Goal: Task Accomplishment & Management: Use online tool/utility

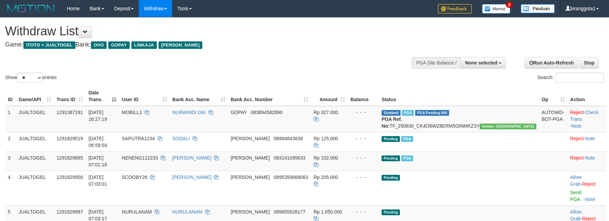
select select
select select "**"
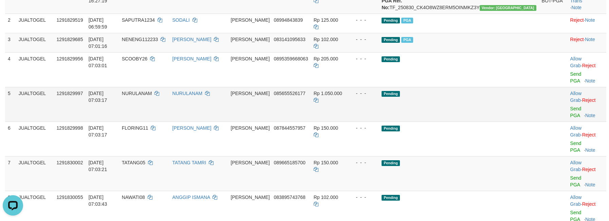
scroll to position [102, 0]
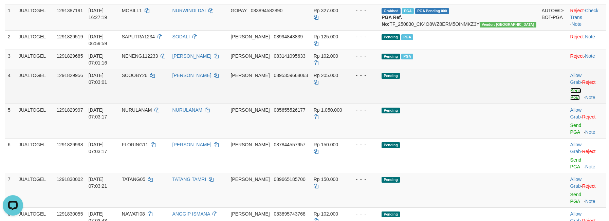
click at [570, 88] on link "Send PGA" at bounding box center [575, 94] width 11 height 12
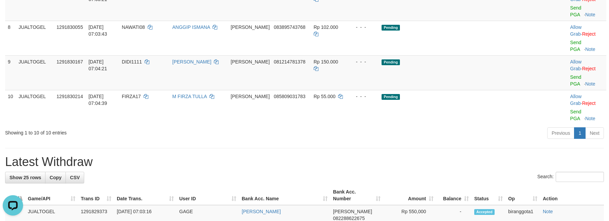
scroll to position [295, 0]
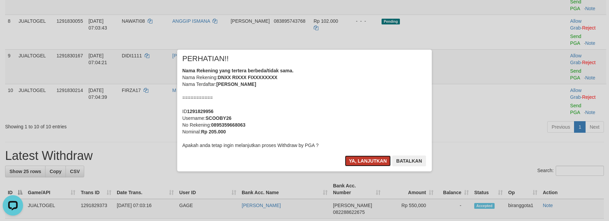
click at [358, 159] on button "Ya, lanjutkan" at bounding box center [368, 160] width 46 height 11
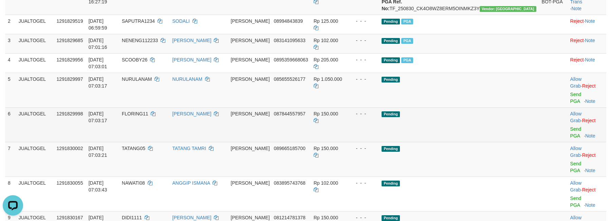
scroll to position [129, 0]
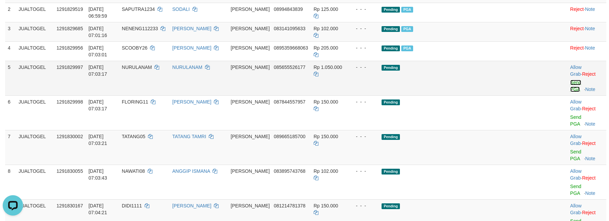
click at [570, 80] on link "Send PGA" at bounding box center [575, 86] width 11 height 12
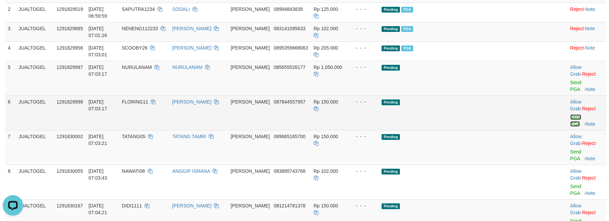
click at [570, 114] on link "Send PGA" at bounding box center [575, 120] width 11 height 12
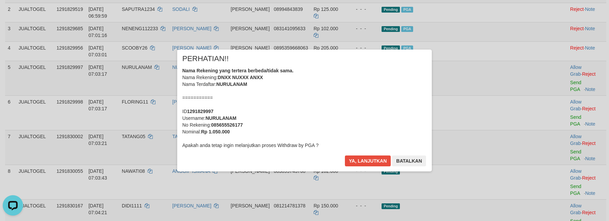
click at [561, 97] on div "× PERHATIAN!! Nama Rekening yang tertera berbeda/tidak sama. Nama Rekening: DNX…" at bounding box center [304, 110] width 609 height 149
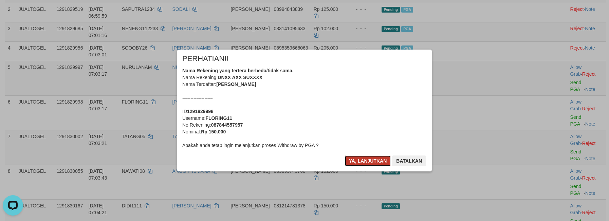
click at [355, 156] on button "Ya, lanjutkan" at bounding box center [368, 160] width 46 height 11
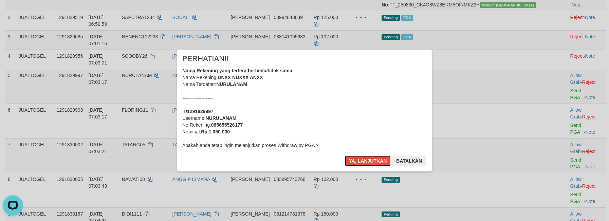
click at [355, 156] on button "Ya, lanjutkan" at bounding box center [368, 160] width 46 height 11
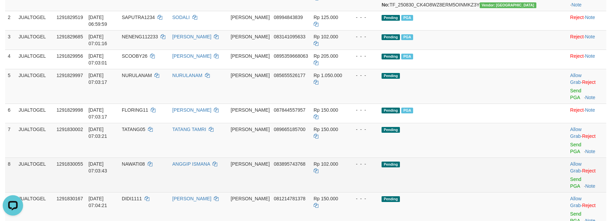
scroll to position [112, 0]
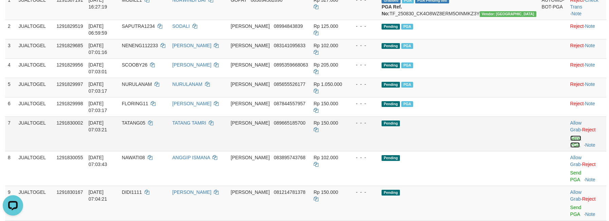
click at [570, 135] on link "Send PGA" at bounding box center [575, 141] width 11 height 12
click at [570, 170] on link "Send PGA" at bounding box center [575, 176] width 11 height 12
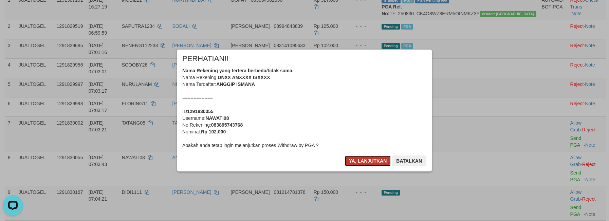
click at [373, 158] on button "Ya, lanjutkan" at bounding box center [368, 160] width 46 height 11
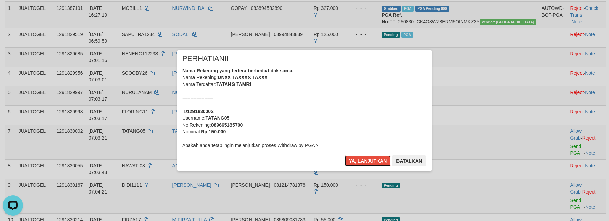
click at [373, 158] on button "Ya, lanjutkan" at bounding box center [368, 160] width 46 height 11
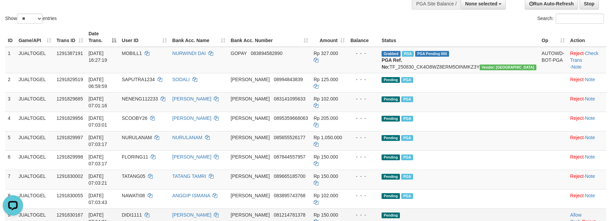
scroll to position [99, 0]
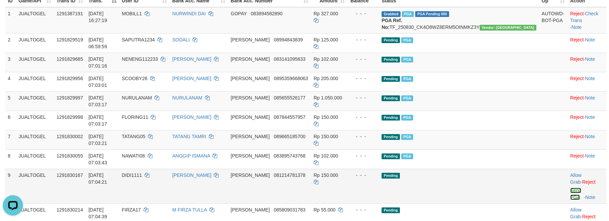
click at [570, 188] on link "Send PGA" at bounding box center [575, 194] width 11 height 12
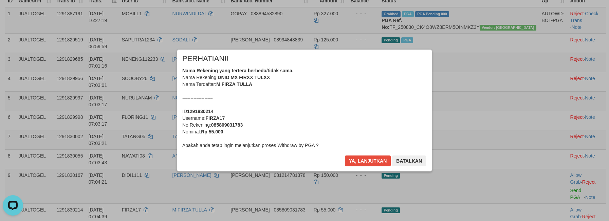
click at [336, 91] on div "Nama Rekening yang tertera berbeda/tidak sama. Nama Rekening: DNID MX FIRXX TUL…" at bounding box center [304, 107] width 244 height 81
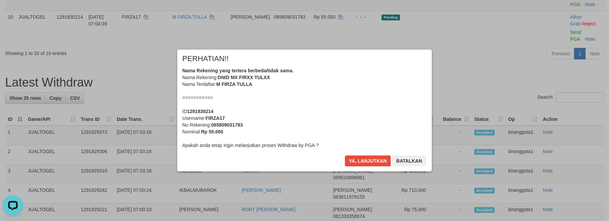
click at [331, 91] on div "Nama Rekening yang tertera berbeda/tidak sama. Nama Rekening: DNID MX FIRXX TUL…" at bounding box center [304, 107] width 244 height 81
click at [345, 155] on button "Ya, lanjutkan" at bounding box center [368, 160] width 46 height 11
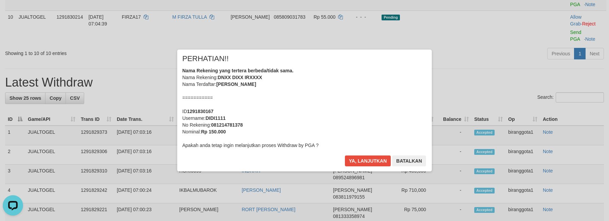
scroll to position [283, 0]
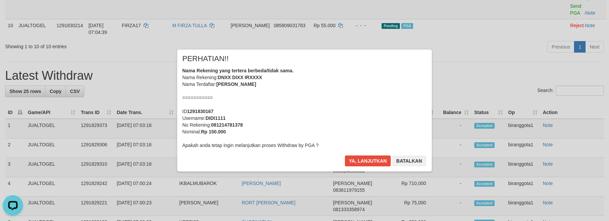
click at [331, 91] on div "Nama Rekening yang tertera berbeda/tidak sama. Nama Rekening: DNXX DIXX IRXXXX …" at bounding box center [304, 107] width 244 height 81
click at [345, 155] on button "Ya, lanjutkan" at bounding box center [368, 160] width 46 height 11
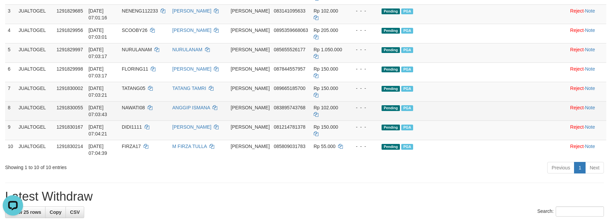
scroll to position [115, 0]
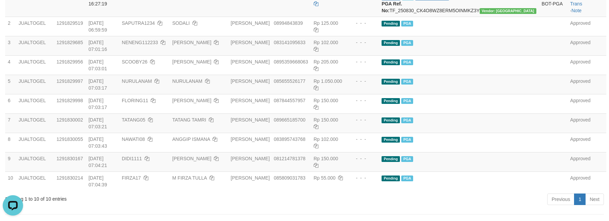
click at [387, 193] on div "Previous 1 Next" at bounding box center [431, 200] width 345 height 15
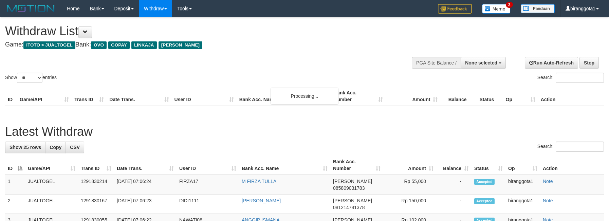
select select
select select "**"
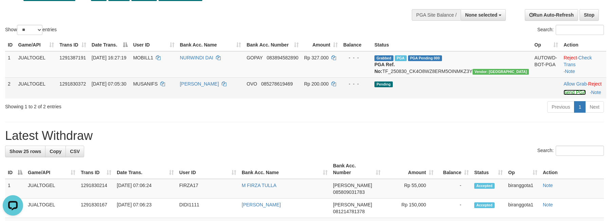
click at [564, 95] on link "Send PGA" at bounding box center [575, 92] width 22 height 5
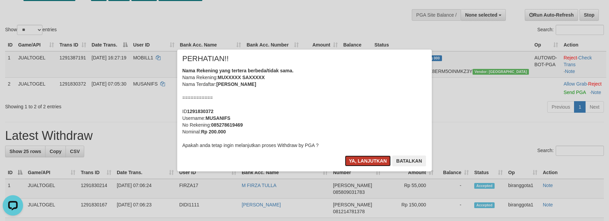
click at [360, 157] on button "Ya, lanjutkan" at bounding box center [368, 160] width 46 height 11
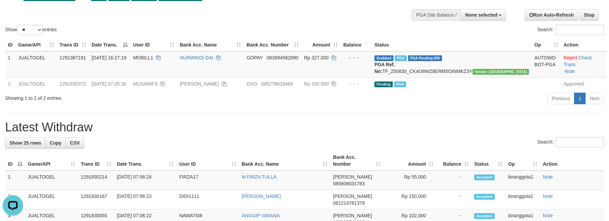
click at [414, 129] on h1 "Latest Withdraw" at bounding box center [304, 128] width 599 height 14
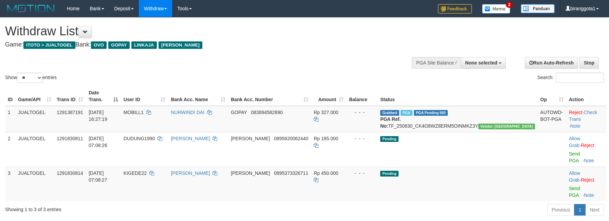
select select
select select "**"
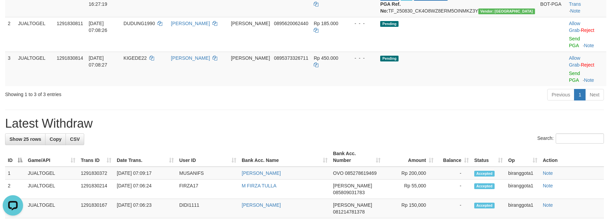
scroll to position [116, 0]
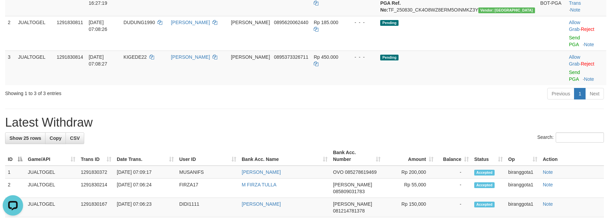
click at [365, 116] on h1 "Latest Withdraw" at bounding box center [304, 123] width 599 height 14
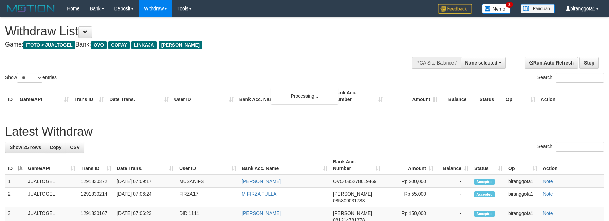
select select
select select "**"
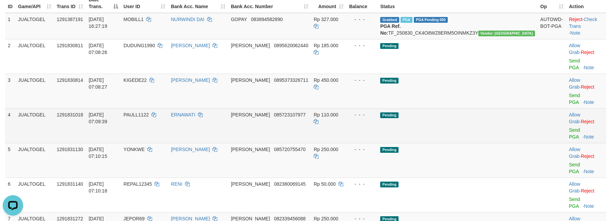
scroll to position [82, 0]
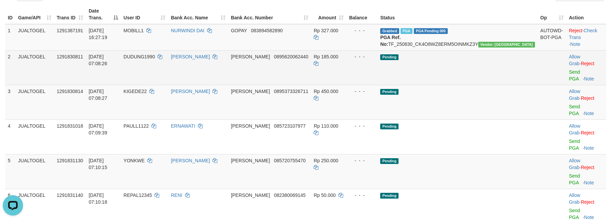
click at [567, 67] on td "Allow Grab · Reject Send PGA · Note" at bounding box center [586, 67] width 40 height 35
click at [569, 69] on link "Send PGA" at bounding box center [574, 75] width 11 height 12
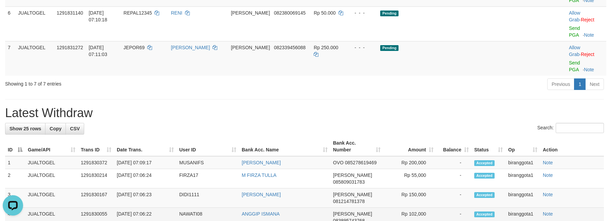
scroll to position [275, 0]
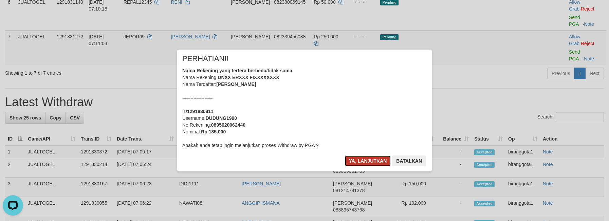
click at [373, 161] on button "Ya, lanjutkan" at bounding box center [368, 160] width 46 height 11
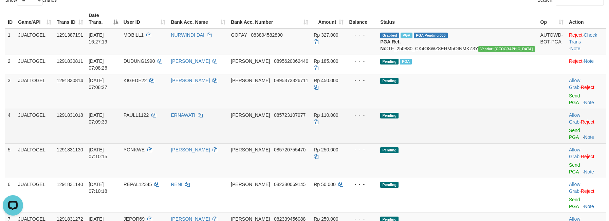
scroll to position [70, 0]
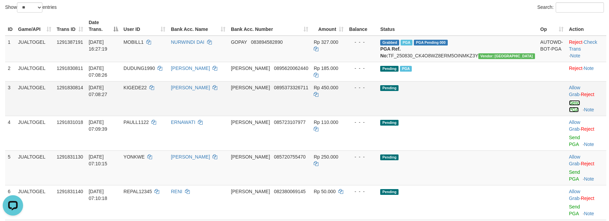
click at [569, 100] on link "Send PGA" at bounding box center [574, 106] width 11 height 12
click at [569, 135] on link "Send PGA" at bounding box center [574, 141] width 11 height 12
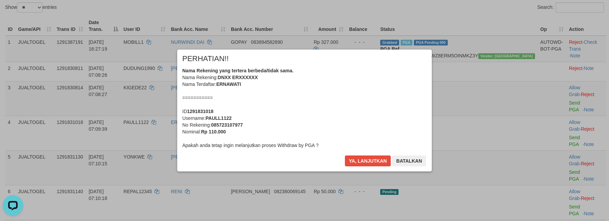
click at [365, 154] on div "× PERHATIAN!! Nama Rekening yang tertera berbeda/tidak sama. Nama Rekening: DNX…" at bounding box center [304, 111] width 255 height 122
click at [363, 156] on button "Ya, lanjutkan" at bounding box center [368, 160] width 46 height 11
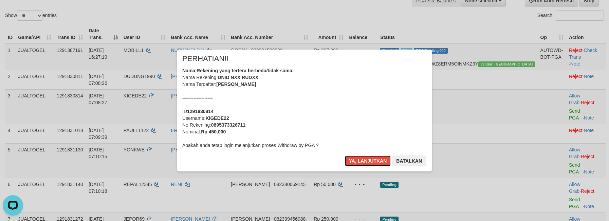
click at [363, 156] on button "Ya, lanjutkan" at bounding box center [368, 160] width 46 height 11
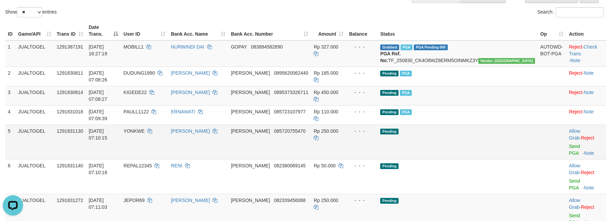
scroll to position [77, 0]
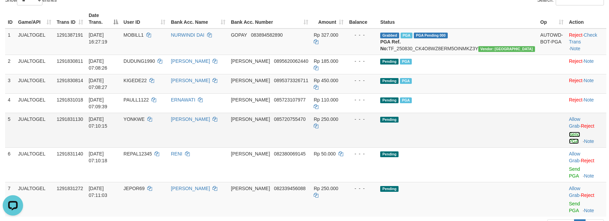
click at [569, 132] on link "Send PGA" at bounding box center [574, 138] width 11 height 12
click at [569, 166] on link "Send PGA" at bounding box center [574, 172] width 11 height 12
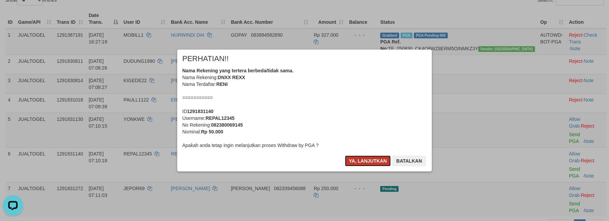
click at [358, 157] on button "Ya, lanjutkan" at bounding box center [368, 160] width 46 height 11
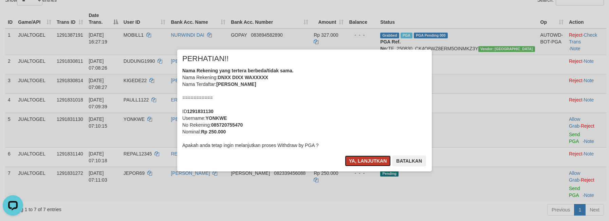
click at [353, 157] on button "Ya, lanjutkan" at bounding box center [368, 160] width 46 height 11
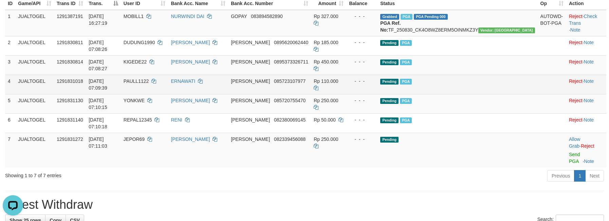
scroll to position [105, 0]
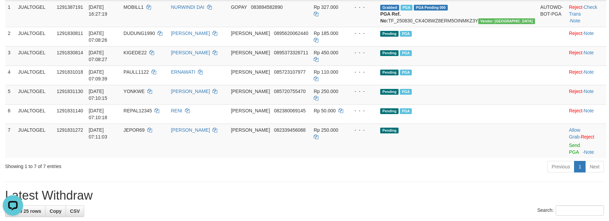
click at [358, 189] on h1 "Latest Withdraw" at bounding box center [304, 196] width 599 height 14
drag, startPoint x: 560, startPoint y: 103, endPoint x: 486, endPoint y: 123, distance: 76.8
click at [569, 143] on link "Send PGA" at bounding box center [574, 149] width 11 height 12
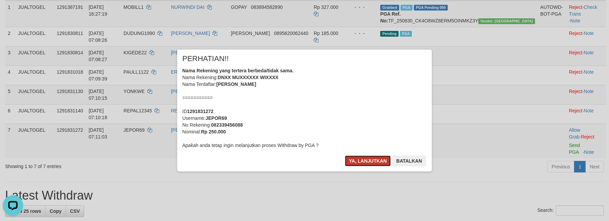
click at [366, 158] on button "Ya, lanjutkan" at bounding box center [368, 160] width 46 height 11
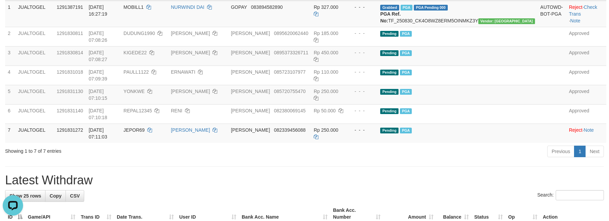
click at [444, 173] on h1 "Latest Withdraw" at bounding box center [304, 180] width 599 height 14
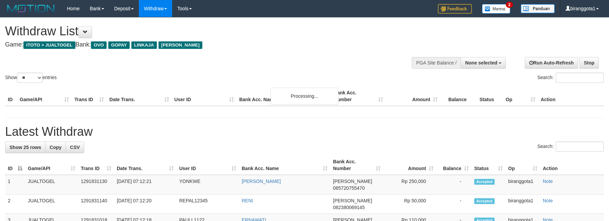
select select
select select "**"
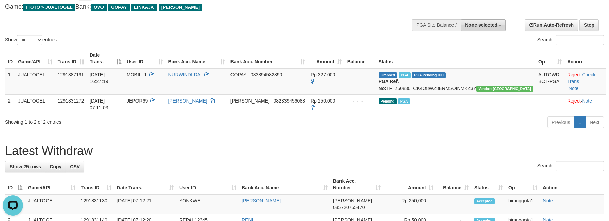
click at [487, 29] on button "None selected" at bounding box center [483, 25] width 45 height 12
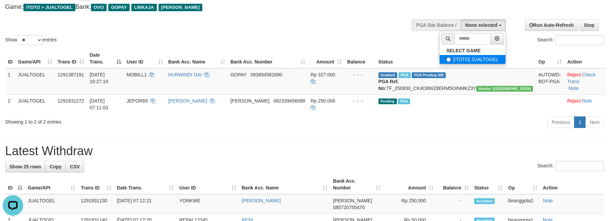
select select "****"
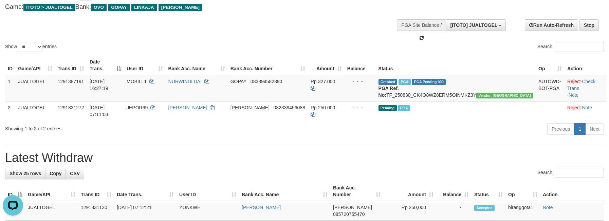
scroll to position [6, 0]
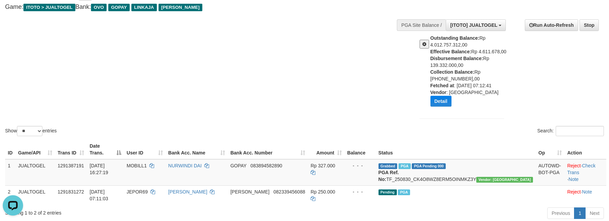
click at [336, 97] on div "Show ** ** ** *** entries Search:" at bounding box center [304, 59] width 609 height 158
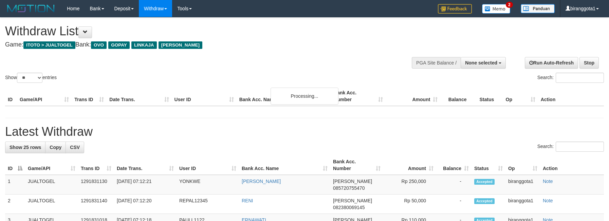
select select
select select "**"
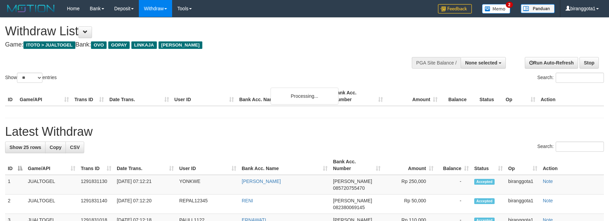
select select
select select "**"
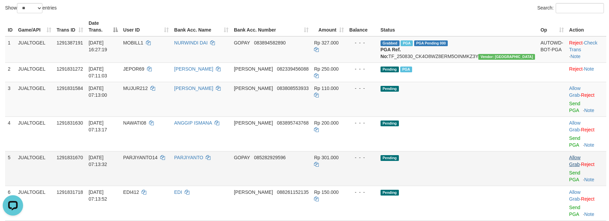
scroll to position [55, 0]
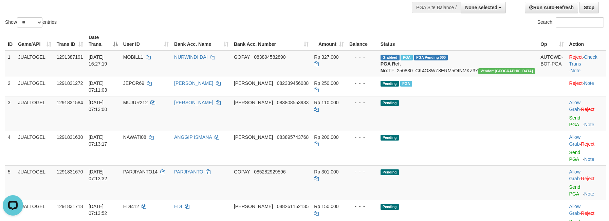
click at [303, 197] on div "ID Game/API Trans ID Date Trans. User ID Bank Acc. Name Bank Acc. Number Amount…" at bounding box center [304, 150] width 609 height 242
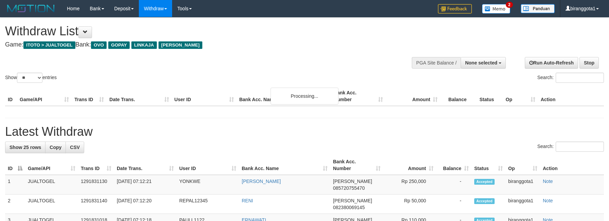
select select
select select "**"
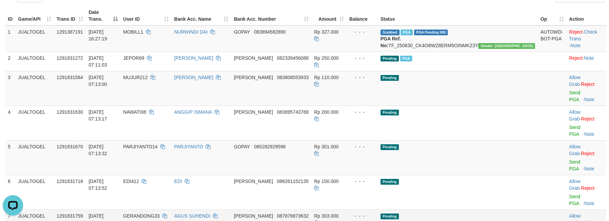
scroll to position [102, 0]
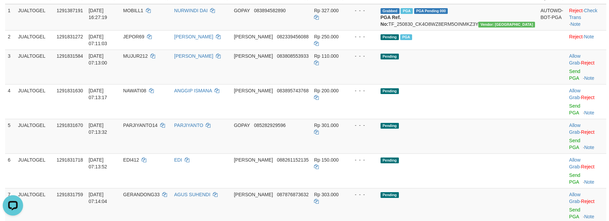
drag, startPoint x: 337, startPoint y: 197, endPoint x: 368, endPoint y: 184, distance: 33.3
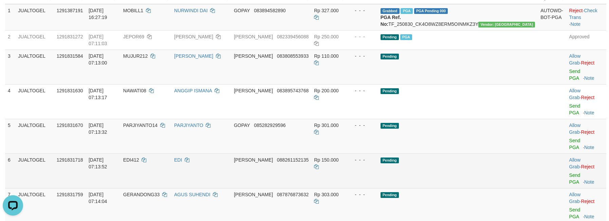
click at [491, 153] on td "Pending" at bounding box center [458, 170] width 160 height 35
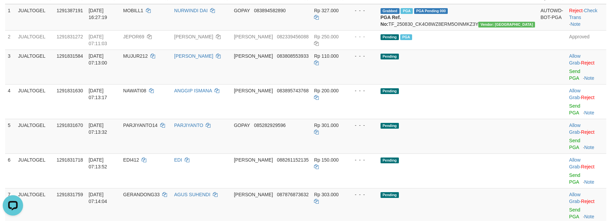
click at [569, 69] on link "Send PGA" at bounding box center [574, 75] width 11 height 12
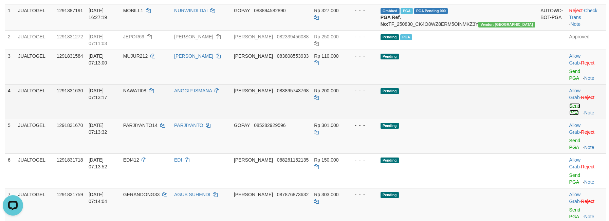
click at [569, 103] on link "Send PGA" at bounding box center [574, 109] width 11 height 12
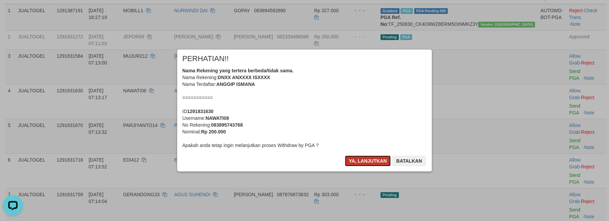
click at [365, 161] on button "Ya, lanjutkan" at bounding box center [368, 160] width 46 height 11
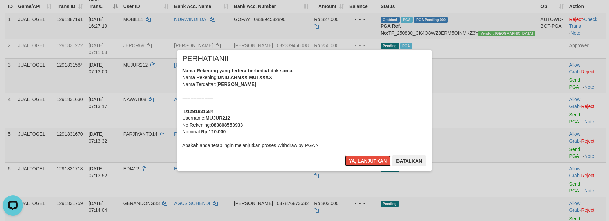
click at [365, 161] on button "Ya, lanjutkan" at bounding box center [368, 160] width 46 height 11
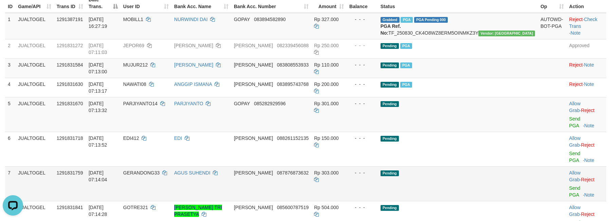
scroll to position [85, 0]
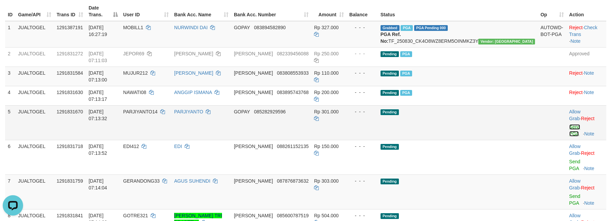
click at [569, 124] on link "Send PGA" at bounding box center [574, 130] width 11 height 12
click at [569, 159] on link "Send PGA" at bounding box center [574, 165] width 11 height 12
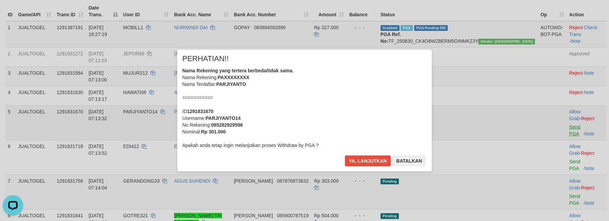
click at [555, 140] on div "× PERHATIAN!! Nama Rekening yang tertera berbeda/tidak sama. Nama Rekening: PAX…" at bounding box center [304, 110] width 609 height 149
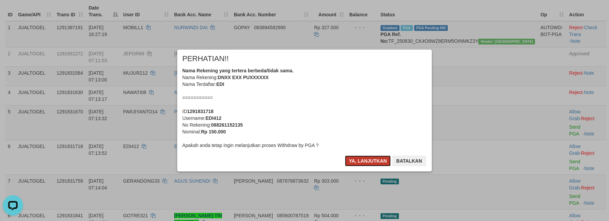
click at [373, 159] on button "Ya, lanjutkan" at bounding box center [368, 160] width 46 height 11
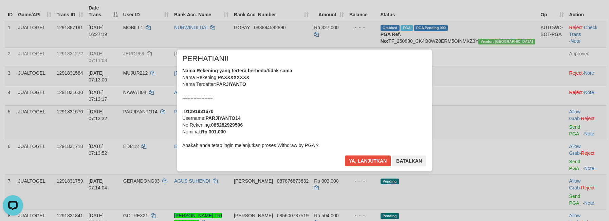
scroll to position [76, 0]
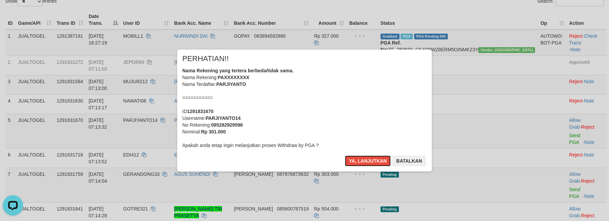
click at [373, 159] on button "Ya, lanjutkan" at bounding box center [368, 160] width 46 height 11
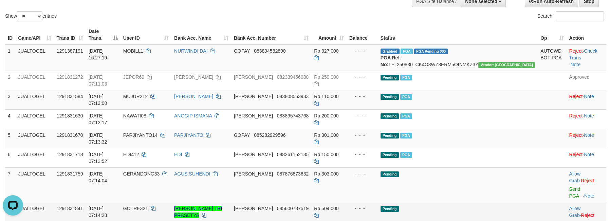
scroll to position [99, 0]
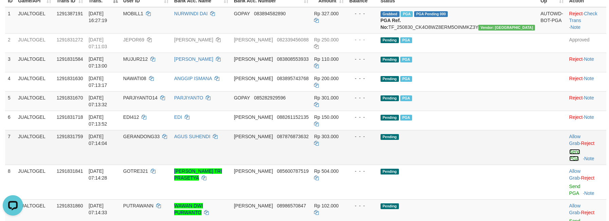
click at [569, 149] on link "Send PGA" at bounding box center [574, 155] width 11 height 12
click at [569, 184] on link "Send PGA" at bounding box center [574, 190] width 11 height 12
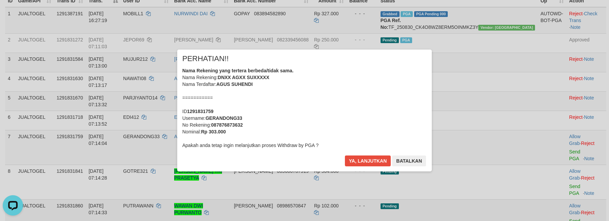
click at [437, 155] on div "× PERHATIAN!! Nama Rekening yang tertera berbeda/tidak sama. Nama Rekening: DNX…" at bounding box center [304, 111] width 265 height 122
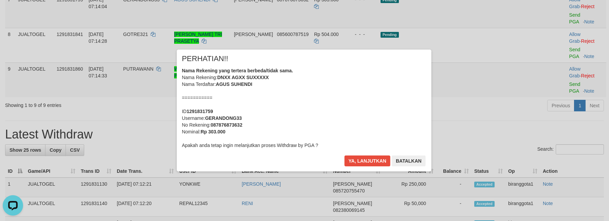
scroll to position [292, 0]
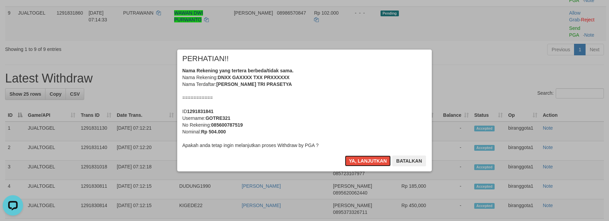
click at [378, 159] on button "Ya, lanjutkan" at bounding box center [368, 160] width 46 height 11
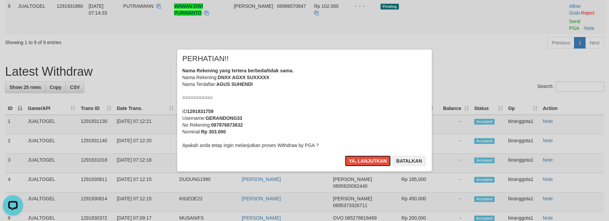
click at [378, 159] on button "Ya, lanjutkan" at bounding box center [368, 160] width 46 height 11
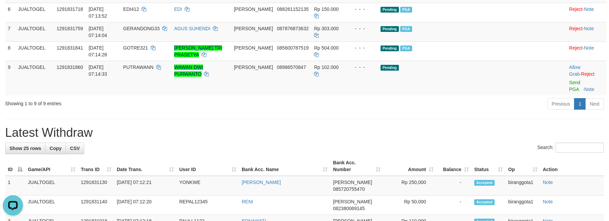
scroll to position [209, 0]
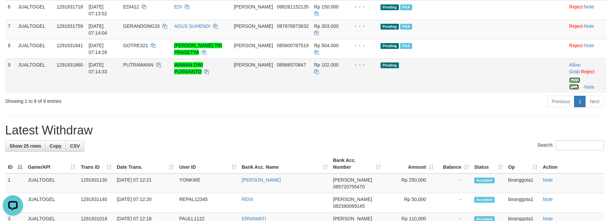
click at [569, 77] on link "Send PGA" at bounding box center [574, 83] width 11 height 12
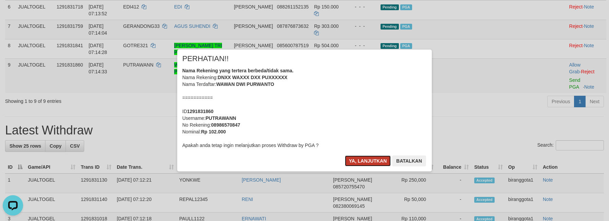
click at [367, 158] on button "Ya, lanjutkan" at bounding box center [368, 160] width 46 height 11
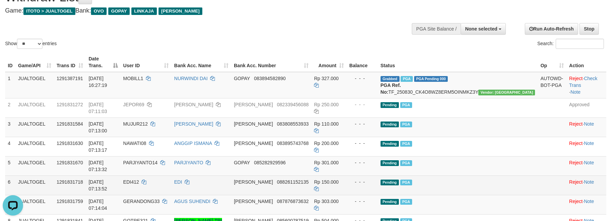
scroll to position [73, 0]
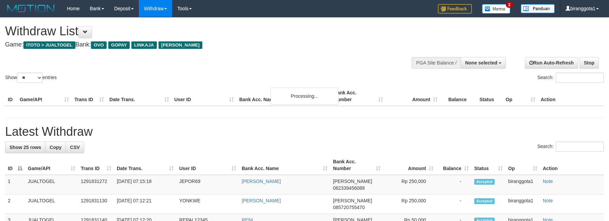
select select
select select "**"
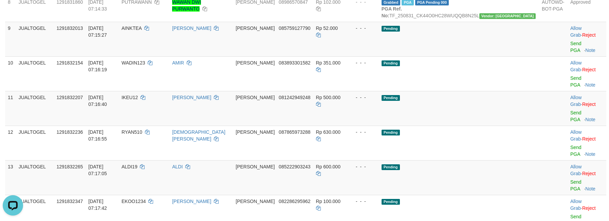
scroll to position [311, 0]
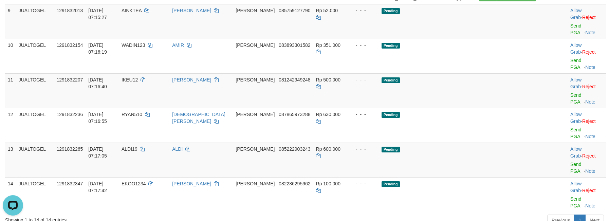
click at [463, 214] on div "Previous 1 Next" at bounding box center [431, 221] width 345 height 15
click at [570, 35] on link "Send PGA" at bounding box center [575, 29] width 11 height 12
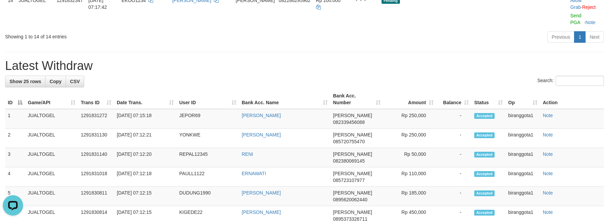
scroll to position [504, 0]
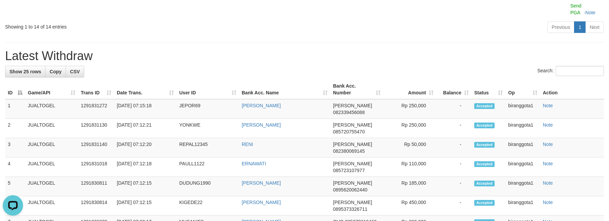
click at [555, 158] on td "Note" at bounding box center [572, 167] width 64 height 19
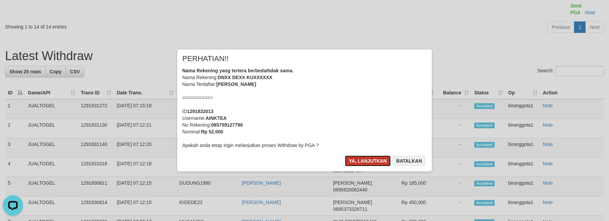
click at [360, 158] on button "Ya, lanjutkan" at bounding box center [368, 160] width 46 height 11
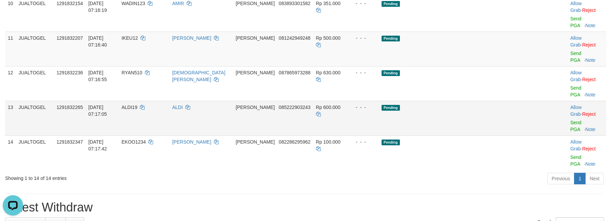
scroll to position [326, 0]
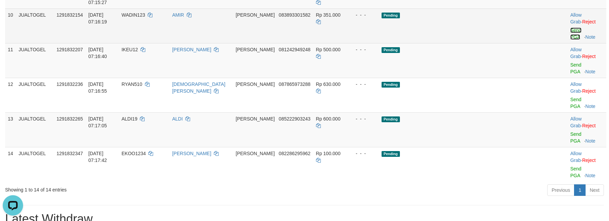
click at [570, 40] on link "Send PGA" at bounding box center [575, 34] width 11 height 12
click at [570, 74] on link "Send PGA" at bounding box center [575, 68] width 11 height 12
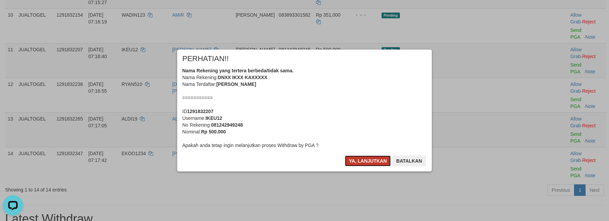
click at [373, 157] on button "Ya, lanjutkan" at bounding box center [368, 160] width 46 height 11
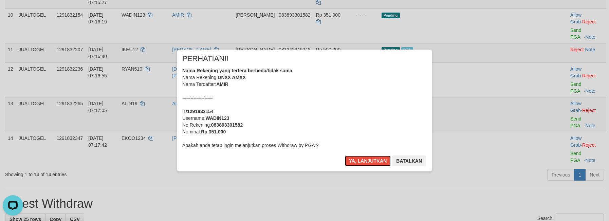
click at [373, 157] on button "Ya, lanjutkan" at bounding box center [368, 160] width 46 height 11
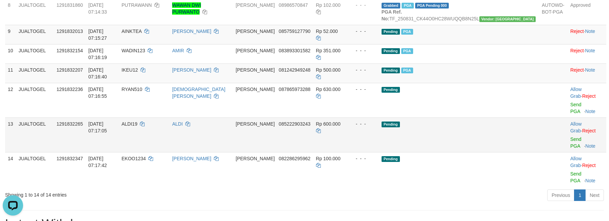
scroll to position [286, 0]
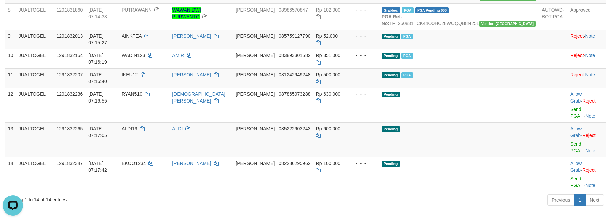
click at [404, 197] on div "Previous 1 Next" at bounding box center [431, 201] width 345 height 15
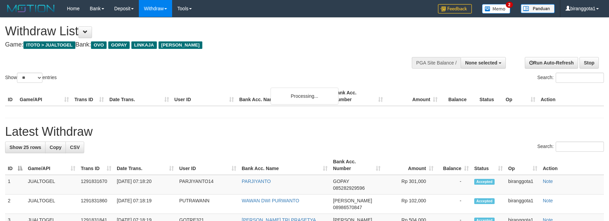
select select
select select "**"
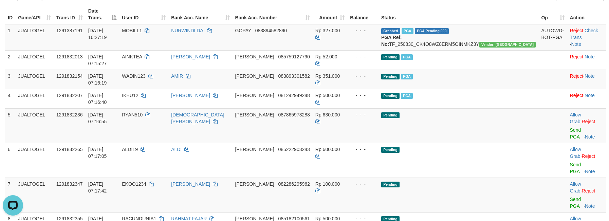
scroll to position [116, 0]
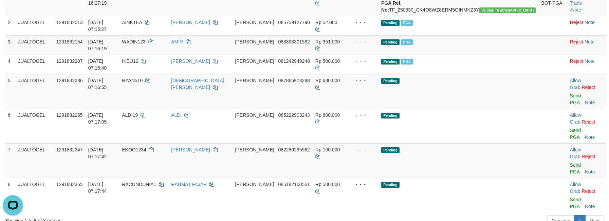
click at [341, 215] on div "Previous 1 Next" at bounding box center [431, 222] width 345 height 15
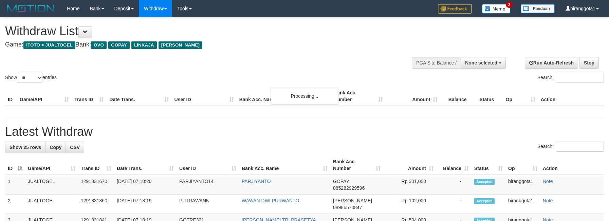
select select
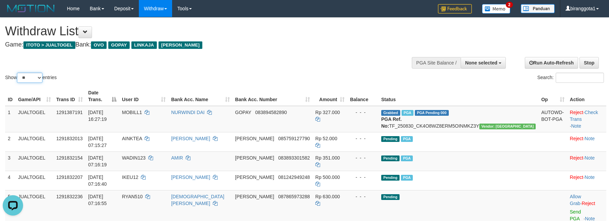
drag, startPoint x: 38, startPoint y: 78, endPoint x: 37, endPoint y: 83, distance: 4.9
click at [38, 78] on select "** ** ** ***" at bounding box center [29, 78] width 25 height 10
select select "***"
click at [18, 73] on select "** ** ** ***" at bounding box center [29, 78] width 25 height 10
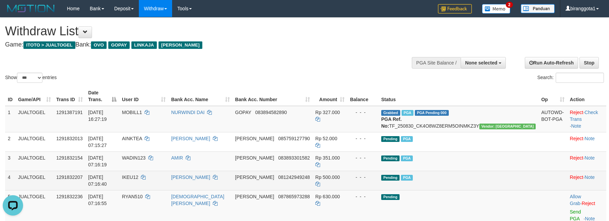
click at [489, 171] on td "Pending PGA" at bounding box center [459, 180] width 160 height 19
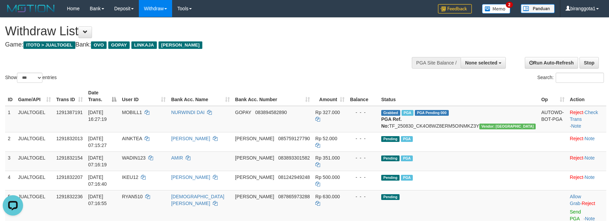
scroll to position [130, 0]
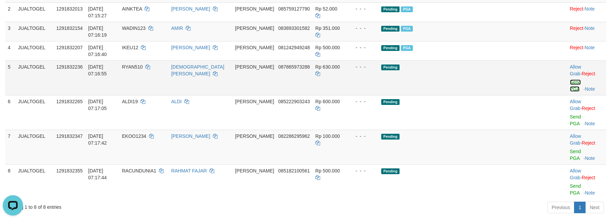
click at [570, 79] on link "Send PGA" at bounding box center [575, 85] width 11 height 12
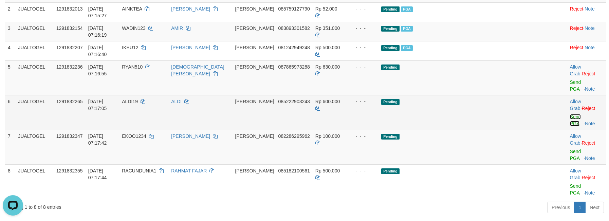
click at [570, 114] on link "Send PGA" at bounding box center [575, 120] width 11 height 12
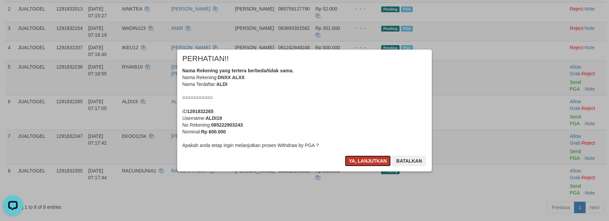
click at [355, 157] on button "Ya, lanjutkan" at bounding box center [368, 160] width 46 height 11
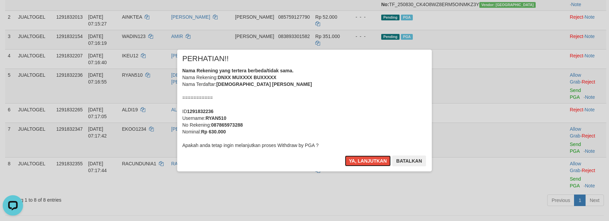
click at [356, 158] on button "Ya, lanjutkan" at bounding box center [368, 160] width 46 height 11
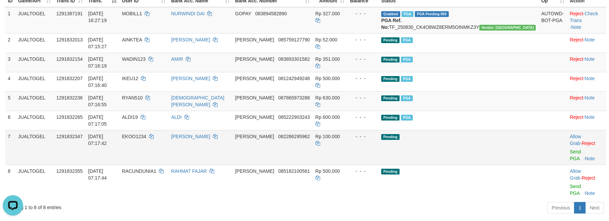
scroll to position [107, 0]
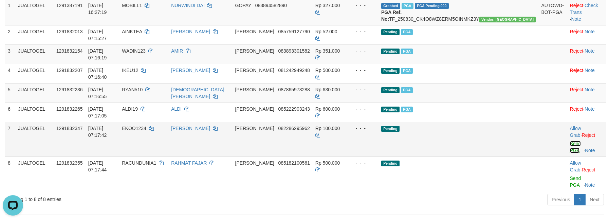
click at [570, 141] on link "Send PGA" at bounding box center [575, 147] width 11 height 12
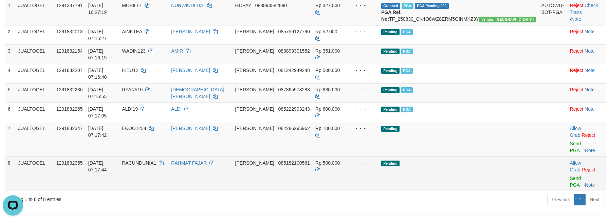
click at [567, 157] on td "Allow Grab · Reject Send PGA · Note" at bounding box center [586, 174] width 39 height 35
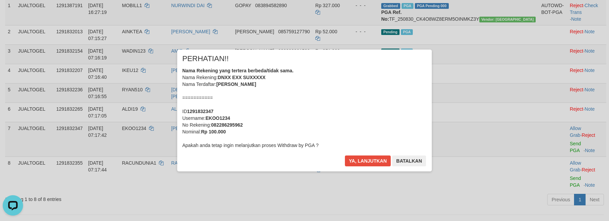
scroll to position [300, 0]
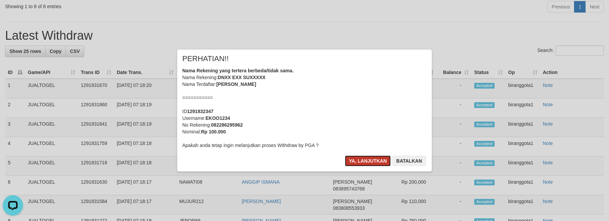
click at [376, 158] on button "Ya, lanjutkan" at bounding box center [368, 160] width 46 height 11
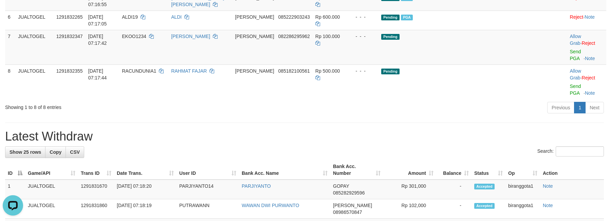
scroll to position [189, 0]
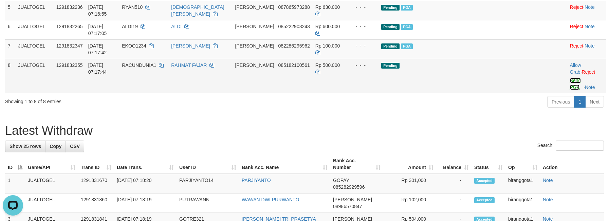
click at [570, 78] on link "Send PGA" at bounding box center [575, 84] width 11 height 12
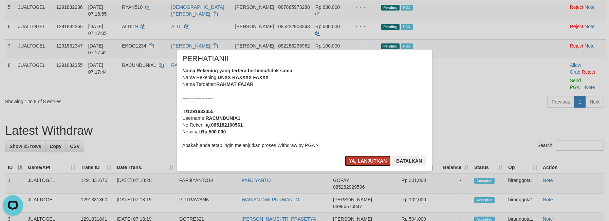
click at [368, 162] on button "Ya, lanjutkan" at bounding box center [368, 160] width 46 height 11
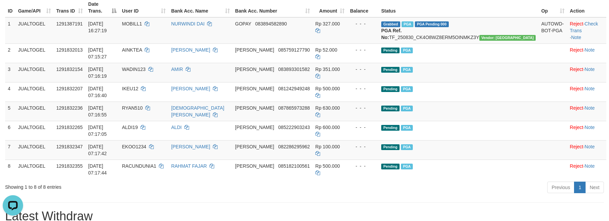
scroll to position [88, 0]
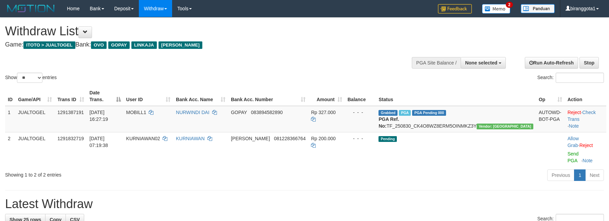
select select
select select "**"
click at [480, 58] on button "None selected" at bounding box center [483, 63] width 45 height 12
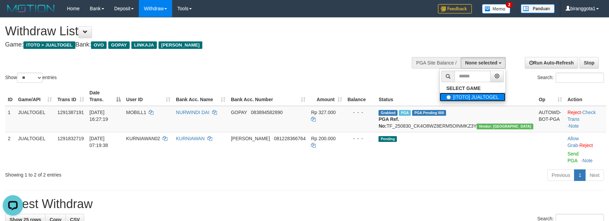
click at [440, 96] on label "[ITOTO] JUALTOGEL" at bounding box center [473, 97] width 66 height 9
select select "****"
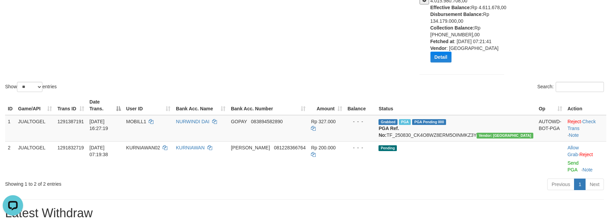
scroll to position [102, 0]
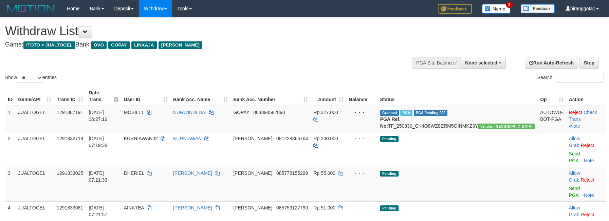
select select
select select "**"
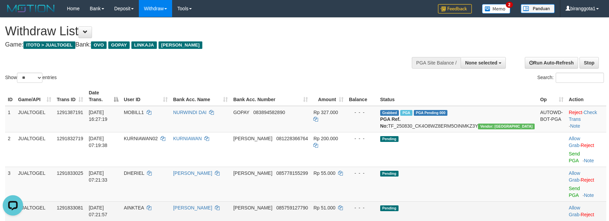
drag, startPoint x: 356, startPoint y: 187, endPoint x: 358, endPoint y: 191, distance: 4.9
click at [346, 201] on td "Rp 51.000" at bounding box center [328, 218] width 35 height 35
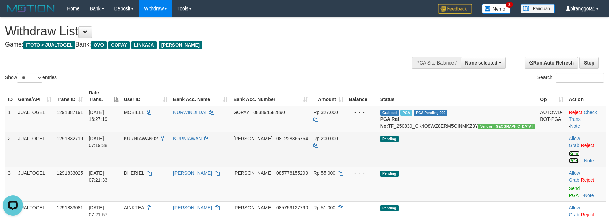
click at [569, 151] on link "Send PGA" at bounding box center [574, 157] width 11 height 12
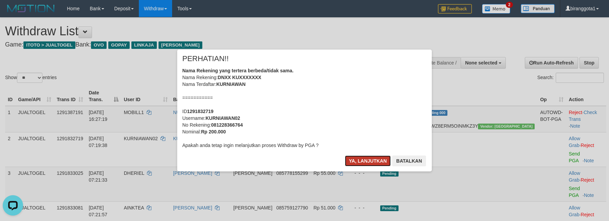
click at [358, 158] on button "Ya, lanjutkan" at bounding box center [368, 160] width 46 height 11
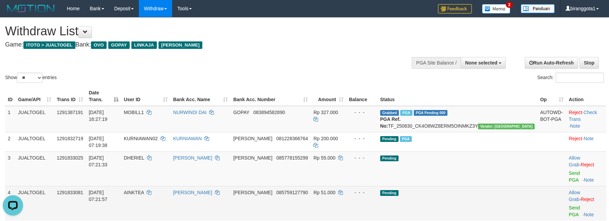
click at [378, 186] on td "- - -" at bounding box center [361, 203] width 31 height 35
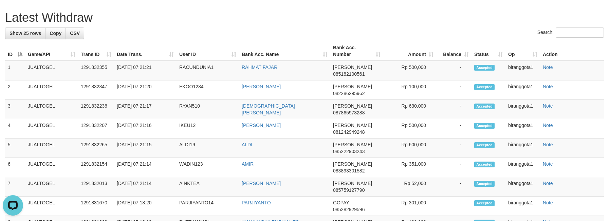
scroll to position [61, 0]
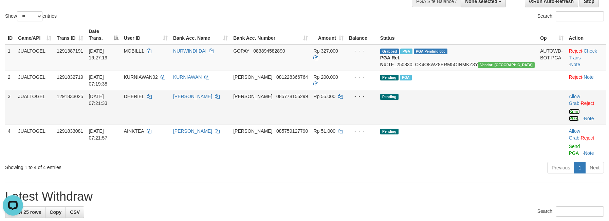
click at [569, 109] on link "Send PGA" at bounding box center [574, 115] width 11 height 12
click at [569, 144] on link "Send PGA" at bounding box center [574, 150] width 11 height 12
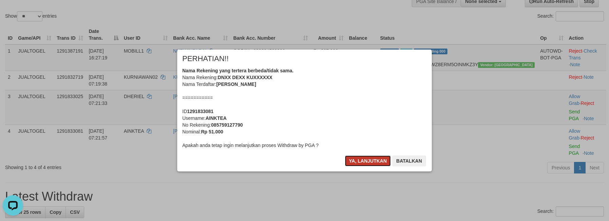
click at [365, 156] on button "Ya, lanjutkan" at bounding box center [368, 160] width 46 height 11
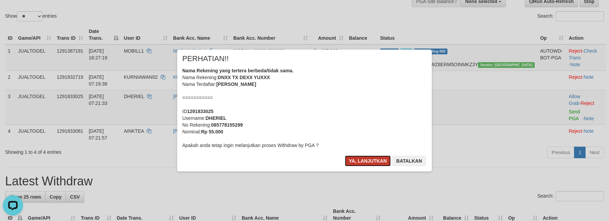
click at [363, 157] on button "Ya, lanjutkan" at bounding box center [368, 160] width 46 height 11
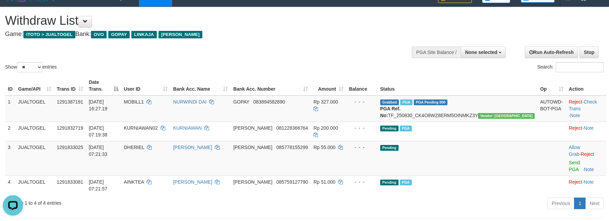
scroll to position [0, 0]
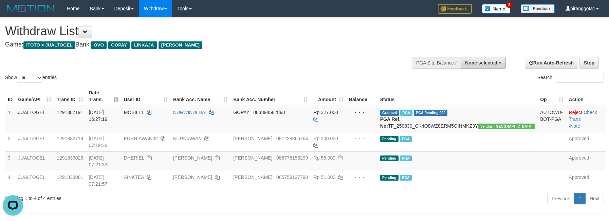
click at [489, 65] on span "None selected" at bounding box center [481, 62] width 32 height 5
click at [486, 192] on div "Previous 1 Next" at bounding box center [431, 199] width 345 height 15
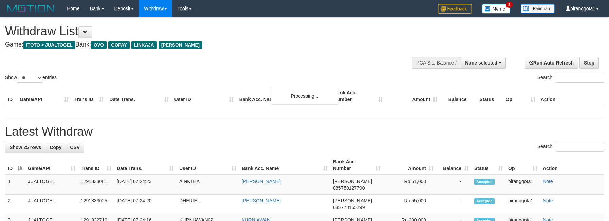
select select
select select "**"
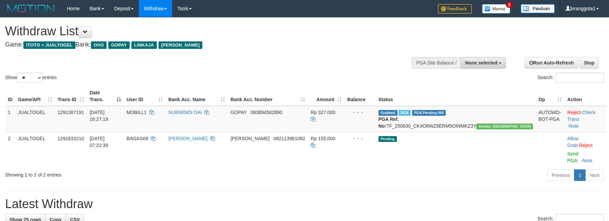
click at [475, 62] on span "None selected" at bounding box center [481, 62] width 32 height 5
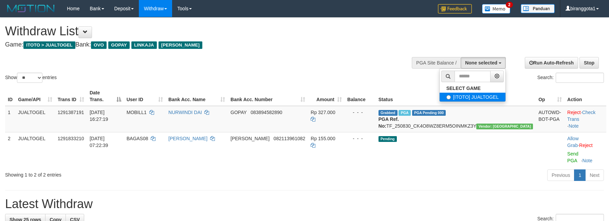
select select "****"
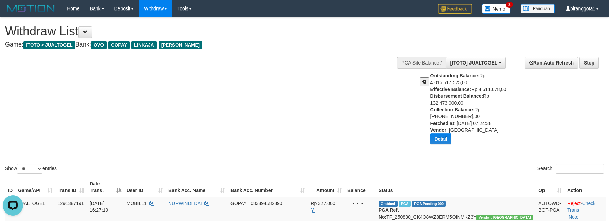
click at [312, 101] on div "Show ** ** ** *** entries Search:" at bounding box center [304, 97] width 609 height 158
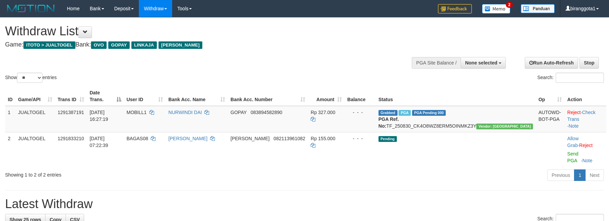
select select
select select "**"
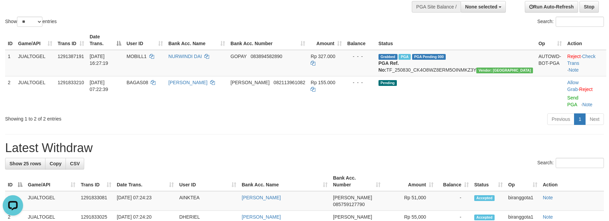
scroll to position [68, 0]
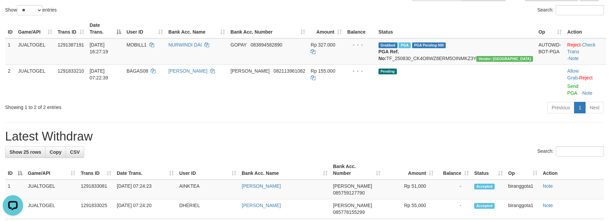
click at [467, 160] on th "Balance" at bounding box center [453, 169] width 35 height 19
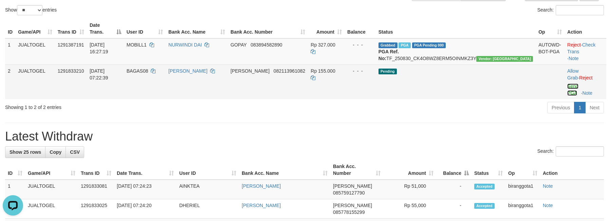
click at [567, 84] on link "Send PGA" at bounding box center [572, 90] width 11 height 12
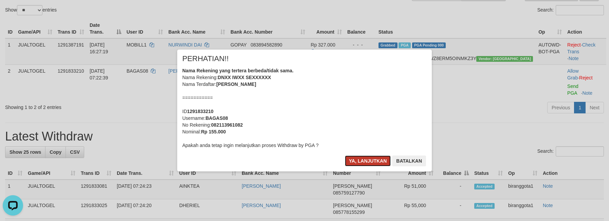
click at [363, 159] on button "Ya, lanjutkan" at bounding box center [368, 160] width 46 height 11
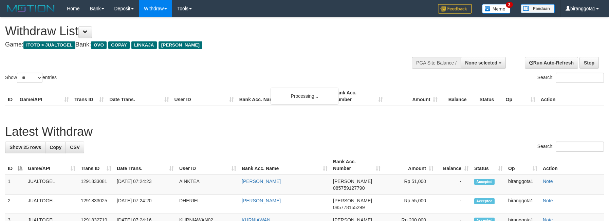
select select
select select "**"
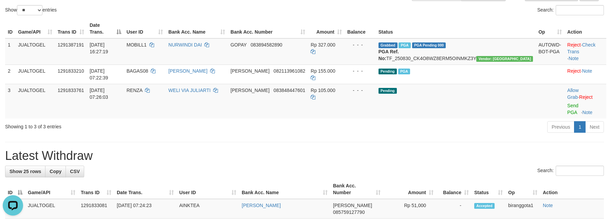
click at [567, 103] on link "Send PGA" at bounding box center [572, 109] width 11 height 12
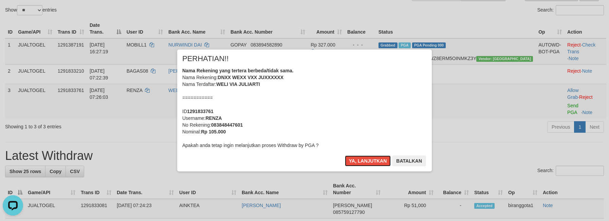
click at [355, 101] on div "Nama Rekening yang tertera berbeda/tidak sama. Nama Rekening: DNXX WEXX VXX JUX…" at bounding box center [304, 107] width 244 height 81
click at [345, 155] on button "Ya, lanjutkan" at bounding box center [368, 160] width 46 height 11
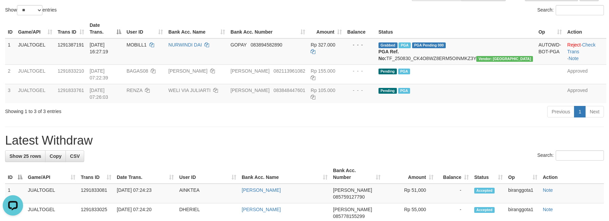
click at [367, 134] on h1 "Latest Withdraw" at bounding box center [304, 141] width 599 height 14
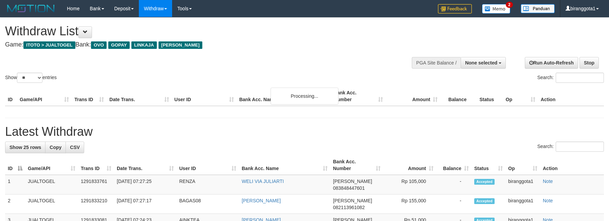
select select
select select "**"
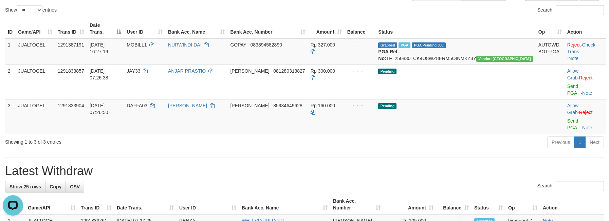
drag, startPoint x: 369, startPoint y: 136, endPoint x: 446, endPoint y: 113, distance: 80.7
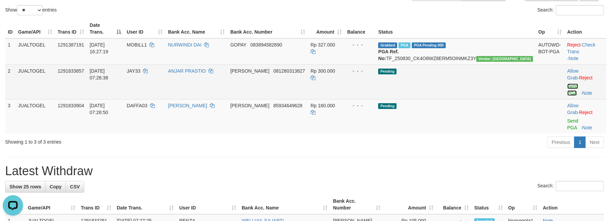
click at [567, 84] on link "Send PGA" at bounding box center [572, 90] width 11 height 12
click at [567, 118] on link "Send PGA" at bounding box center [572, 124] width 11 height 12
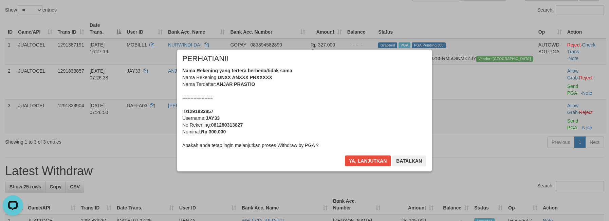
click at [343, 110] on div "Nama Rekening yang tertera berbeda/tidak sama. Nama Rekening: DNXX ANXXX PRXXXX…" at bounding box center [304, 107] width 244 height 81
click at [345, 155] on button "Ya, lanjutkan" at bounding box center [368, 160] width 46 height 11
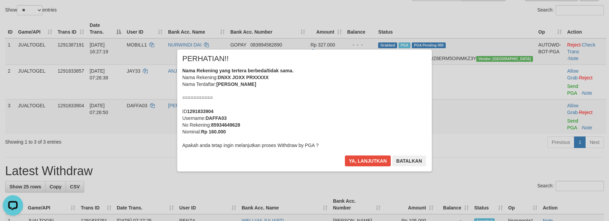
click at [343, 110] on div "Nama Rekening yang tertera berbeda/tidak sama. Nama Rekening: DNXX JOXX PRXXXXX…" at bounding box center [304, 107] width 244 height 81
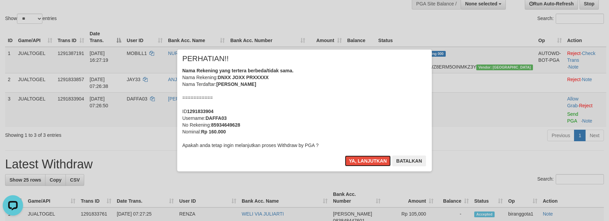
click at [345, 155] on button "Ya, lanjutkan" at bounding box center [368, 160] width 46 height 11
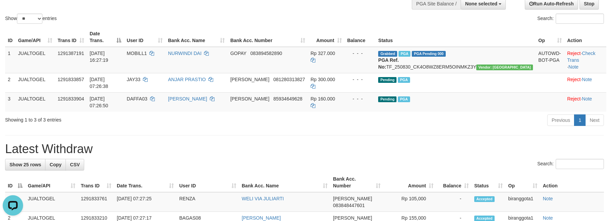
click at [311, 142] on h1 "Latest Withdraw" at bounding box center [304, 149] width 599 height 14
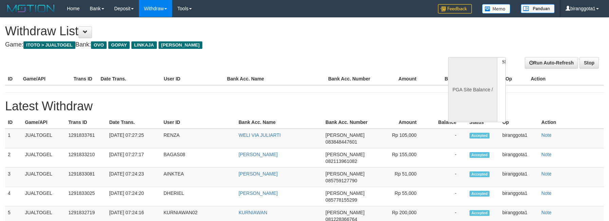
select select
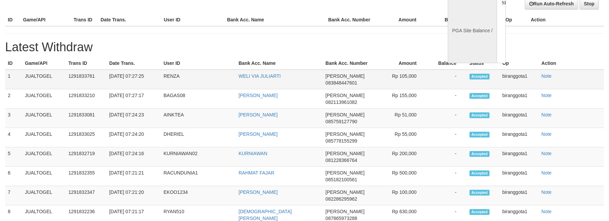
select select "**"
select select
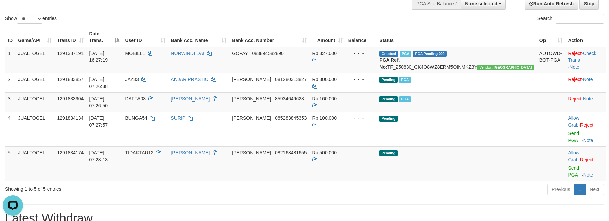
scroll to position [0, 0]
drag, startPoint x: 372, startPoint y: 164, endPoint x: 393, endPoint y: 161, distance: 21.6
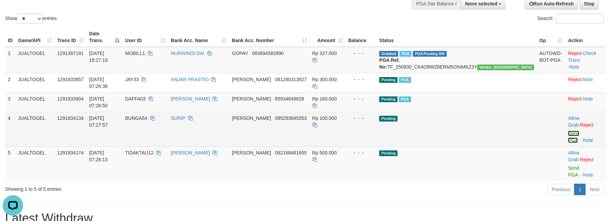
click at [568, 131] on link "Send PGA" at bounding box center [573, 137] width 11 height 12
click at [568, 165] on link "Send PGA" at bounding box center [573, 171] width 11 height 12
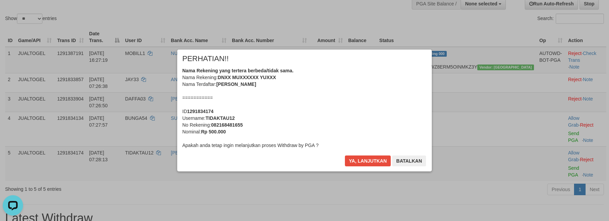
click at [336, 107] on div "Nama Rekening yang tertera berbeda/tidak sama. Nama Rekening: DNXX MUXXXXXX YUX…" at bounding box center [304, 107] width 244 height 81
click at [345, 155] on button "Ya, lanjutkan" at bounding box center [368, 160] width 46 height 11
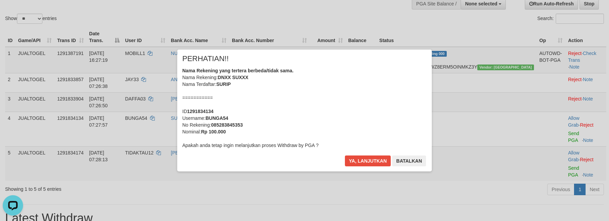
click at [336, 107] on div "Nama Rekening yang tertera berbeda/tidak sama. Nama Rekening: DNXX SUXXX Nama T…" at bounding box center [304, 107] width 244 height 81
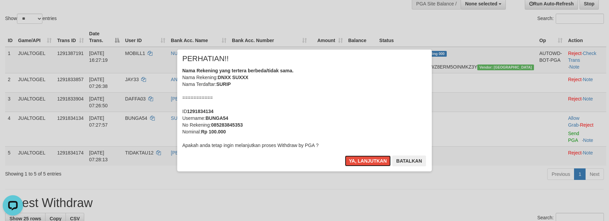
click at [345, 155] on button "Ya, lanjutkan" at bounding box center [368, 160] width 46 height 11
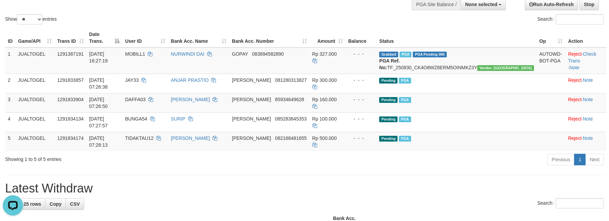
scroll to position [68, 0]
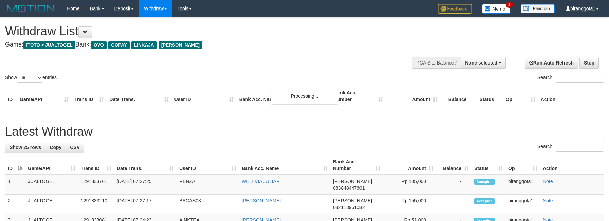
select select
select select "**"
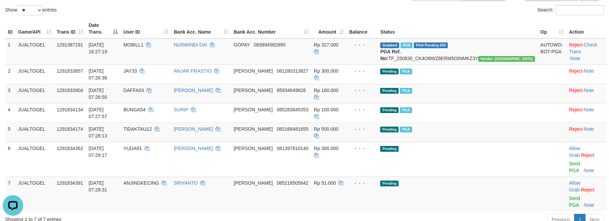
drag, startPoint x: 410, startPoint y: 179, endPoint x: 487, endPoint y: 163, distance: 78.2
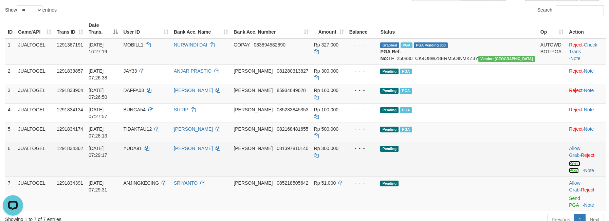
click at [569, 161] on link "Send PGA" at bounding box center [574, 167] width 11 height 12
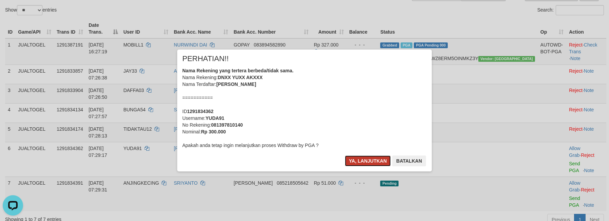
click at [362, 160] on button "Ya, lanjutkan" at bounding box center [368, 160] width 46 height 11
